Goal: Obtain resource: Obtain resource

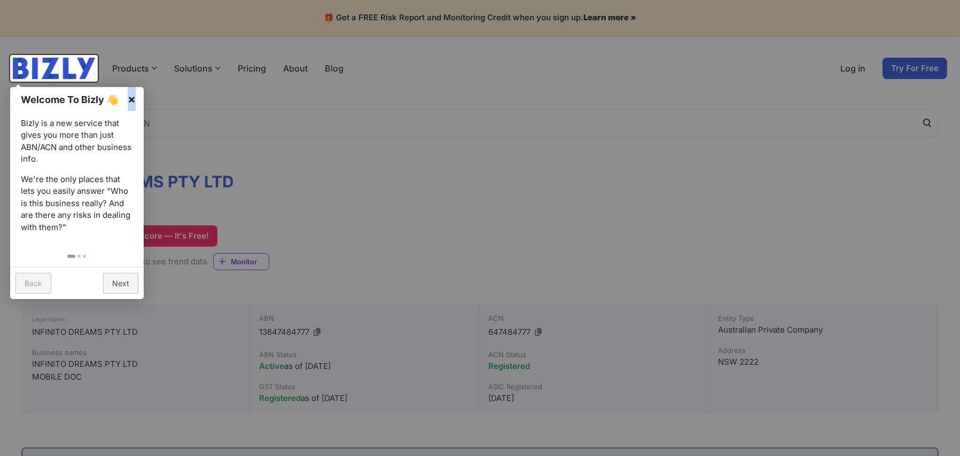
click at [131, 99] on link "×" at bounding box center [132, 99] width 24 height 24
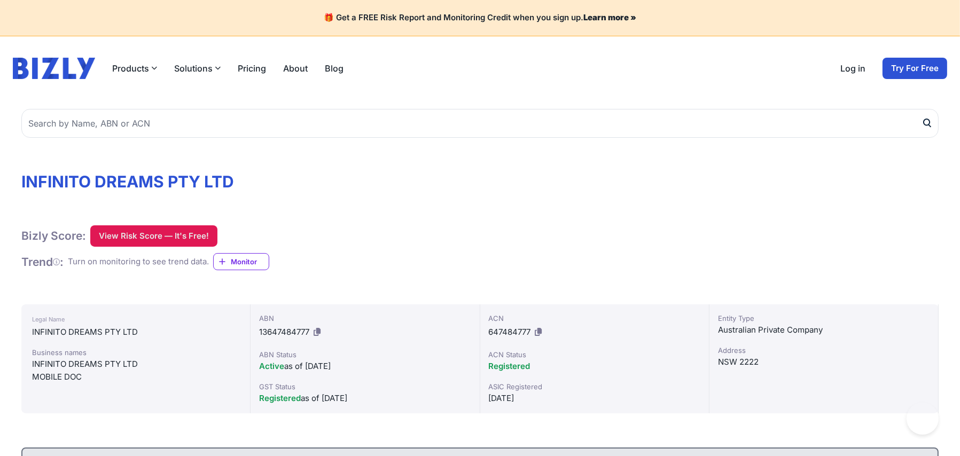
click at [147, 235] on button "View Risk Score — It's Free!" at bounding box center [153, 236] width 127 height 21
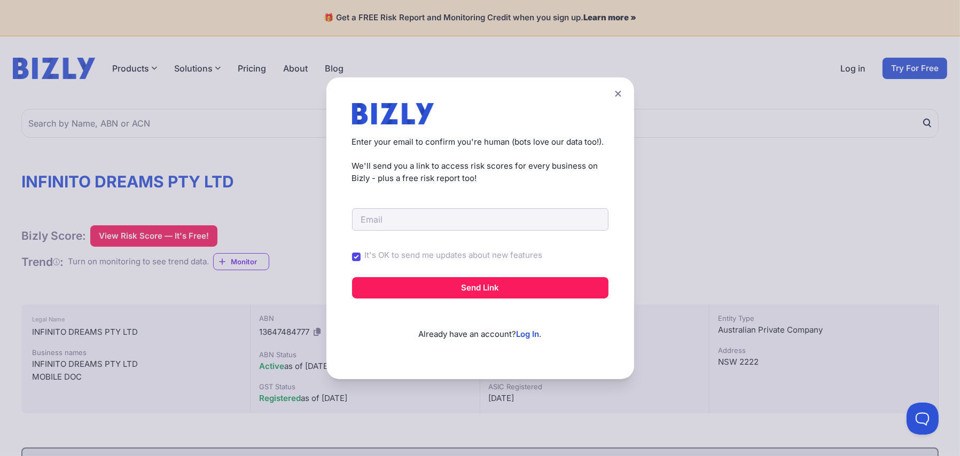
click at [741, 200] on div "Create a Free Account to View Risk Scores Get instant access to risk scores for…" at bounding box center [480, 228] width 960 height 456
click at [621, 93] on icon at bounding box center [618, 93] width 6 height 6
